Goal: Find specific page/section: Find specific page/section

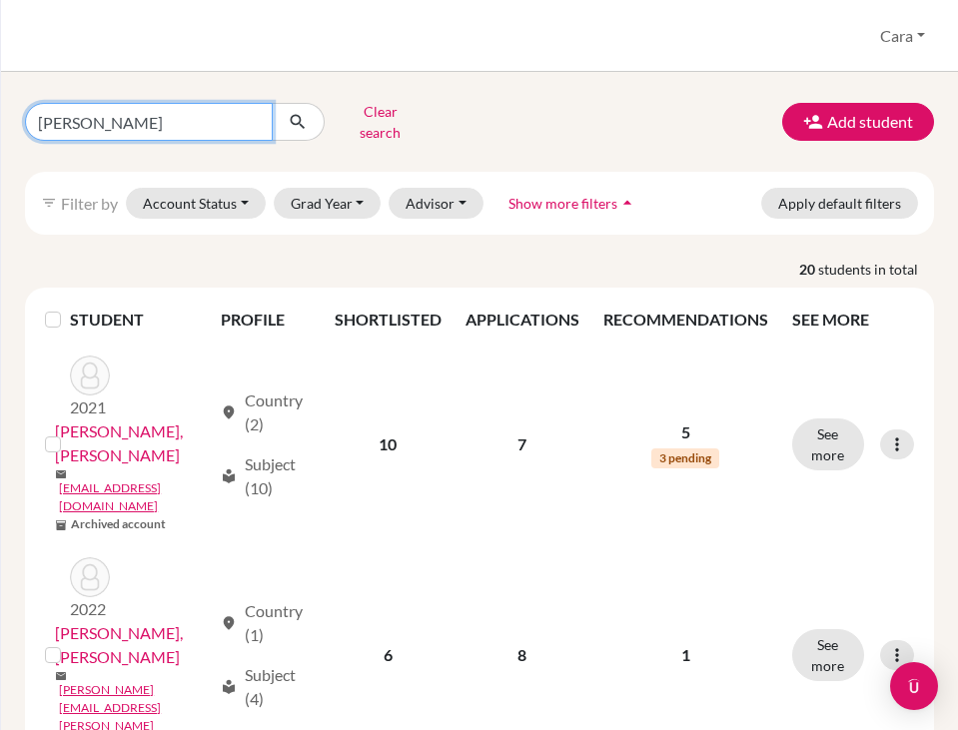
click at [242, 117] on input "[PERSON_NAME]" at bounding box center [149, 122] width 248 height 38
type input "[PERSON_NAME]"
click button "submit" at bounding box center [298, 122] width 53 height 38
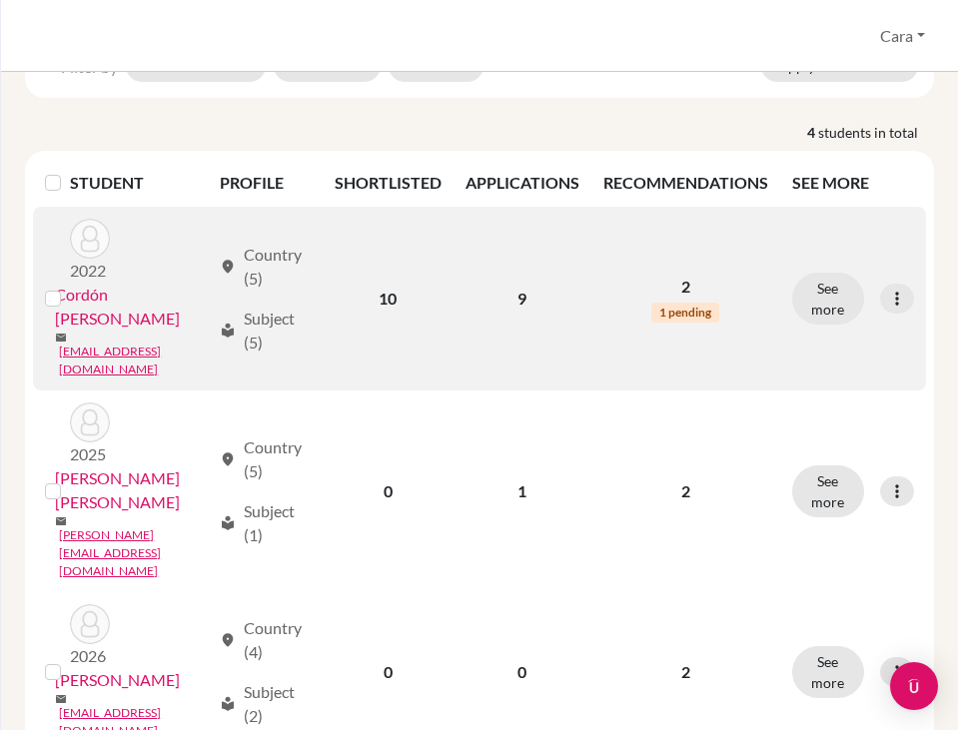
scroll to position [199, 0]
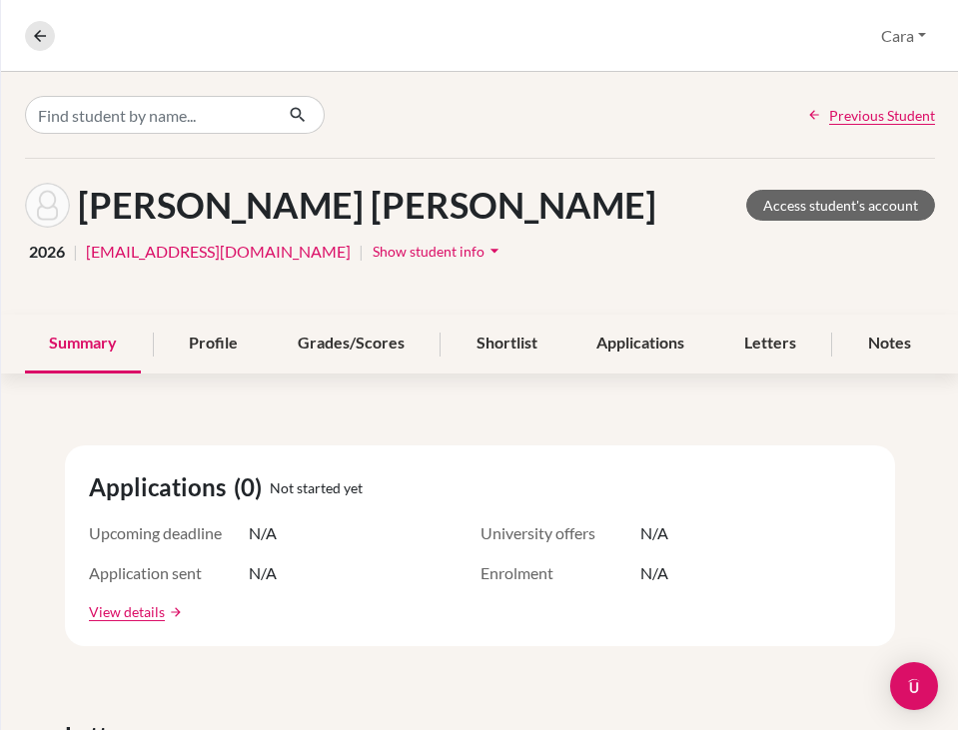
scroll to position [1, 0]
click at [762, 354] on div "Letters" at bounding box center [770, 343] width 100 height 59
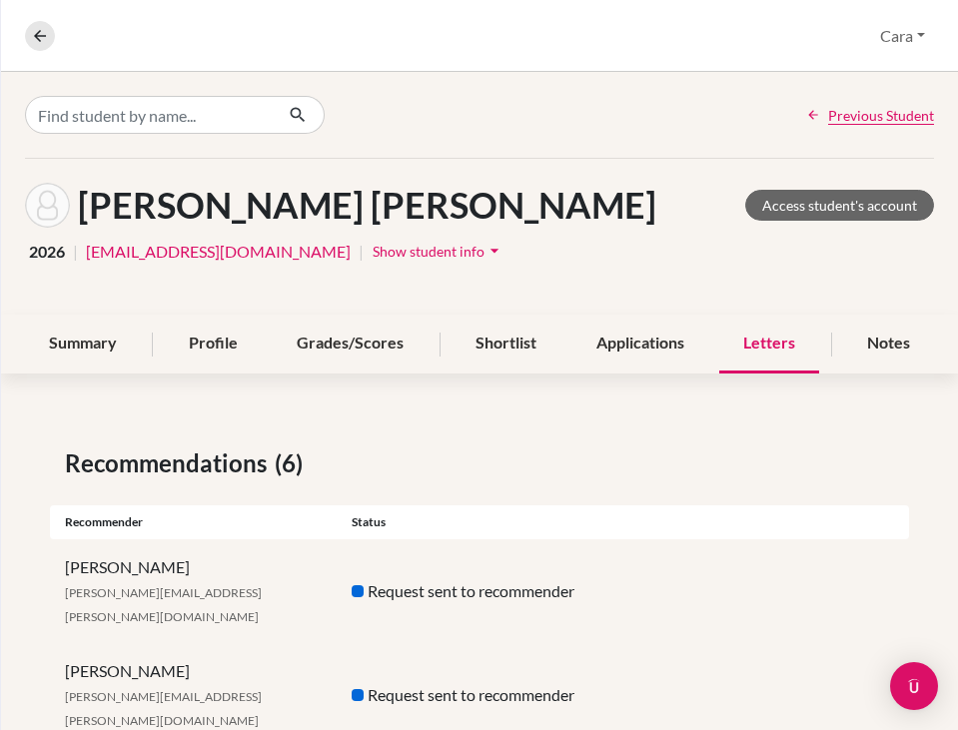
scroll to position [297, 0]
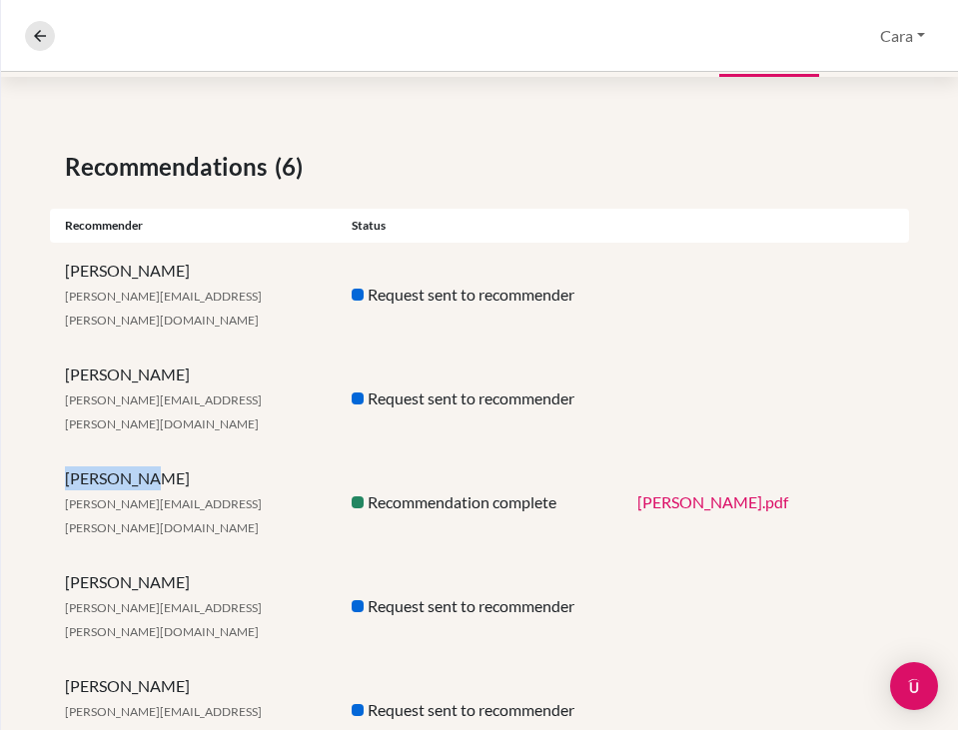
drag, startPoint x: 177, startPoint y: 429, endPoint x: 52, endPoint y: 422, distance: 125.0
click at [52, 466] on div "Cody Dahms [EMAIL_ADDRESS][PERSON_NAME][DOMAIN_NAME]" at bounding box center [193, 502] width 287 height 72
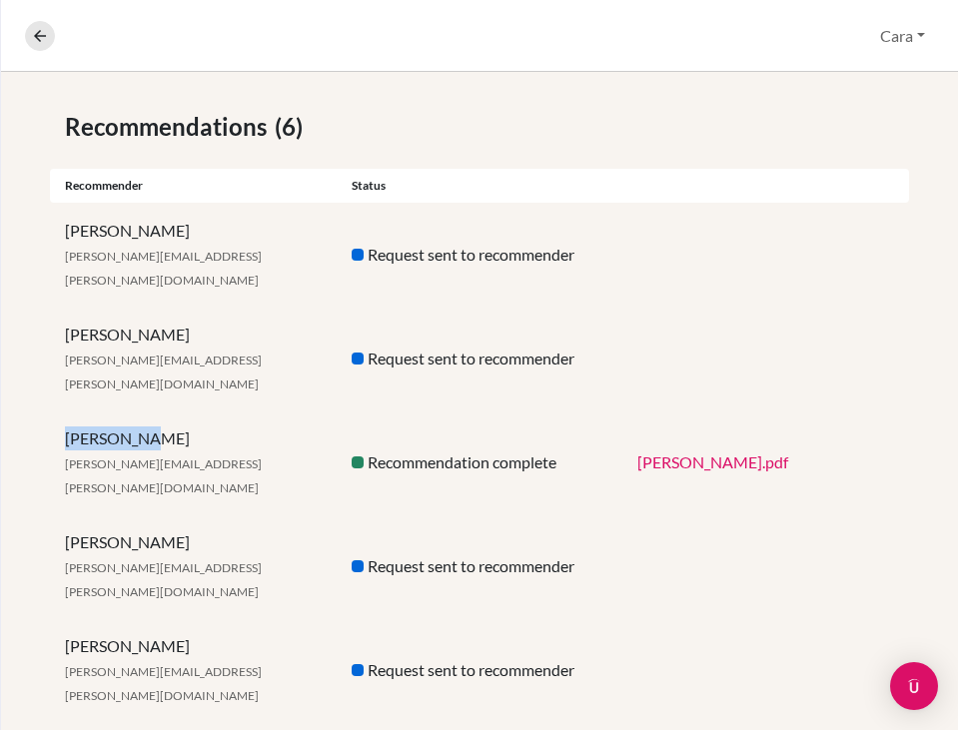
scroll to position [0, 0]
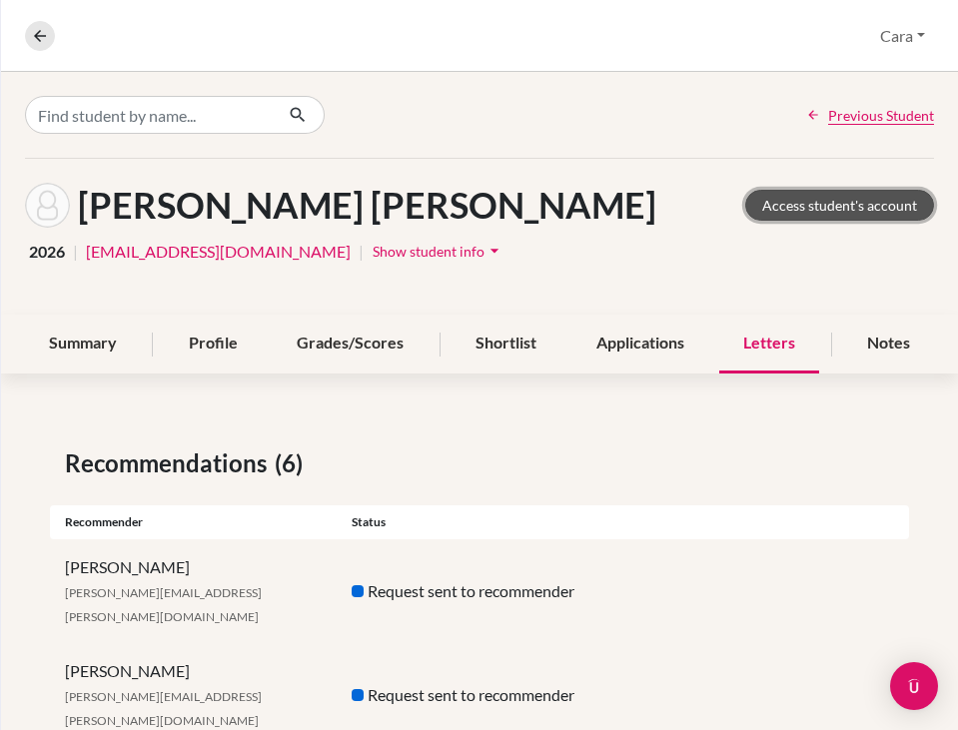
click at [839, 196] on link "Access student's account" at bounding box center [839, 205] width 189 height 31
